Goal: Transaction & Acquisition: Purchase product/service

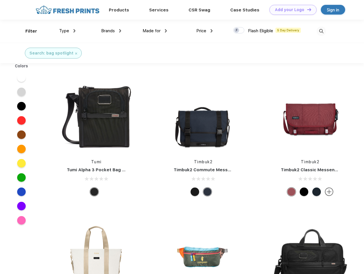
scroll to position [0, 0]
click at [291, 10] on link "Add your Logo Design Tool" at bounding box center [293, 10] width 47 height 10
click at [0, 0] on div "Design Tool" at bounding box center [0, 0] width 0 height 0
click at [307, 9] on link "Add your Logo Design Tool" at bounding box center [293, 10] width 47 height 10
click at [27, 31] on div "Filter" at bounding box center [31, 31] width 12 height 7
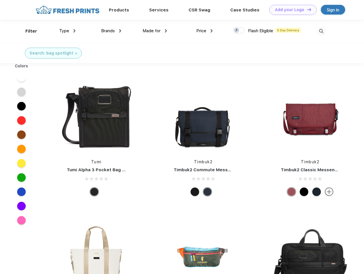
click at [67, 31] on span "Type" at bounding box center [64, 30] width 10 height 5
click at [111, 31] on span "Brands" at bounding box center [108, 30] width 14 height 5
click at [155, 31] on span "Made for" at bounding box center [152, 30] width 18 height 5
click at [205, 31] on span "Price" at bounding box center [201, 30] width 10 height 5
click at [239, 31] on div at bounding box center [238, 30] width 11 height 6
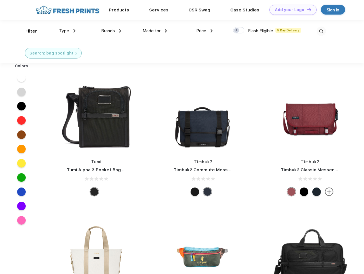
click at [237, 31] on input "checkbox" at bounding box center [235, 29] width 4 height 4
click at [321, 31] on img at bounding box center [321, 31] width 9 height 9
